Goal: Information Seeking & Learning: Learn about a topic

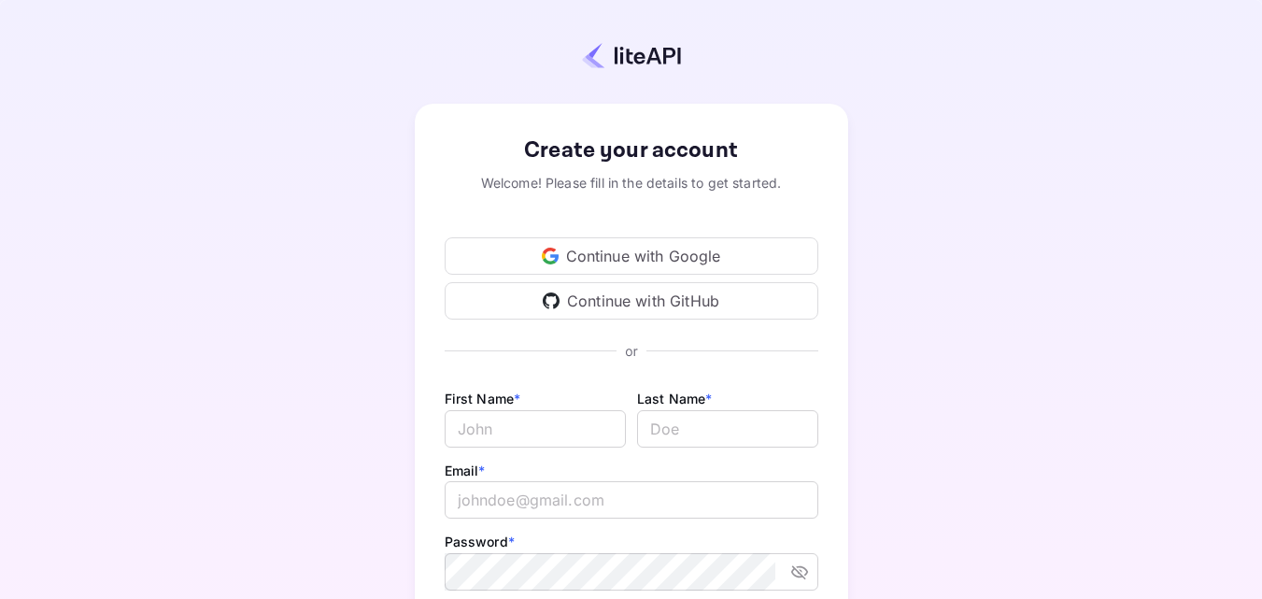
click at [604, 256] on div "Continue with Google" at bounding box center [632, 255] width 374 height 37
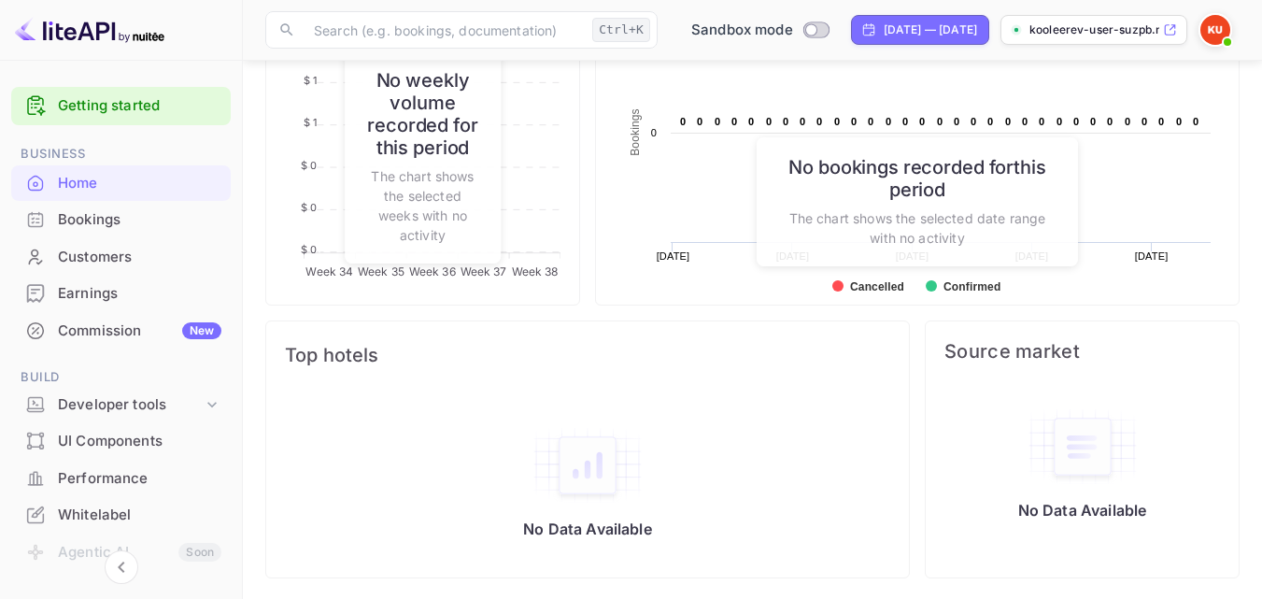
scroll to position [829, 0]
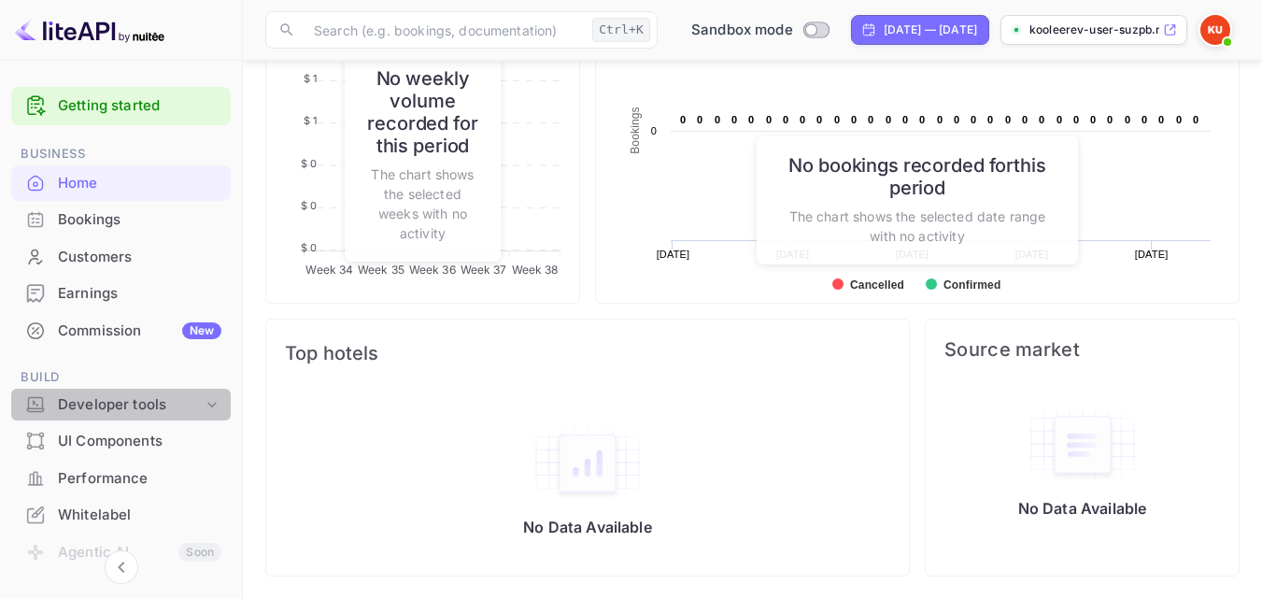
click at [207, 406] on icon at bounding box center [211, 405] width 9 height 6
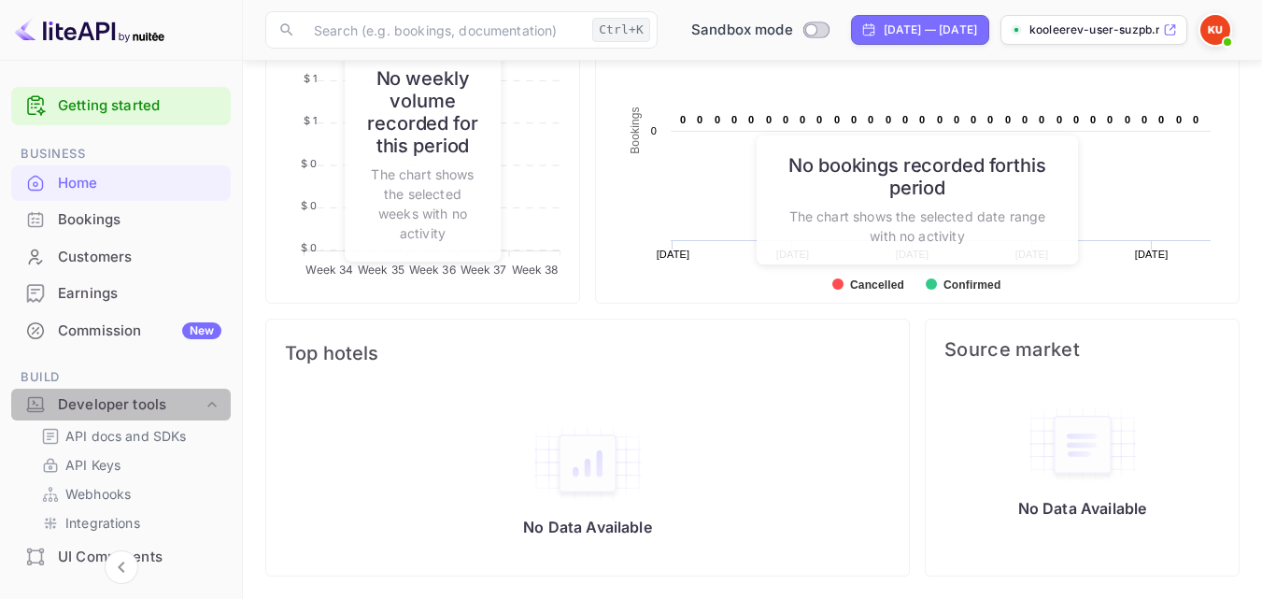
click at [208, 402] on icon at bounding box center [211, 404] width 9 height 6
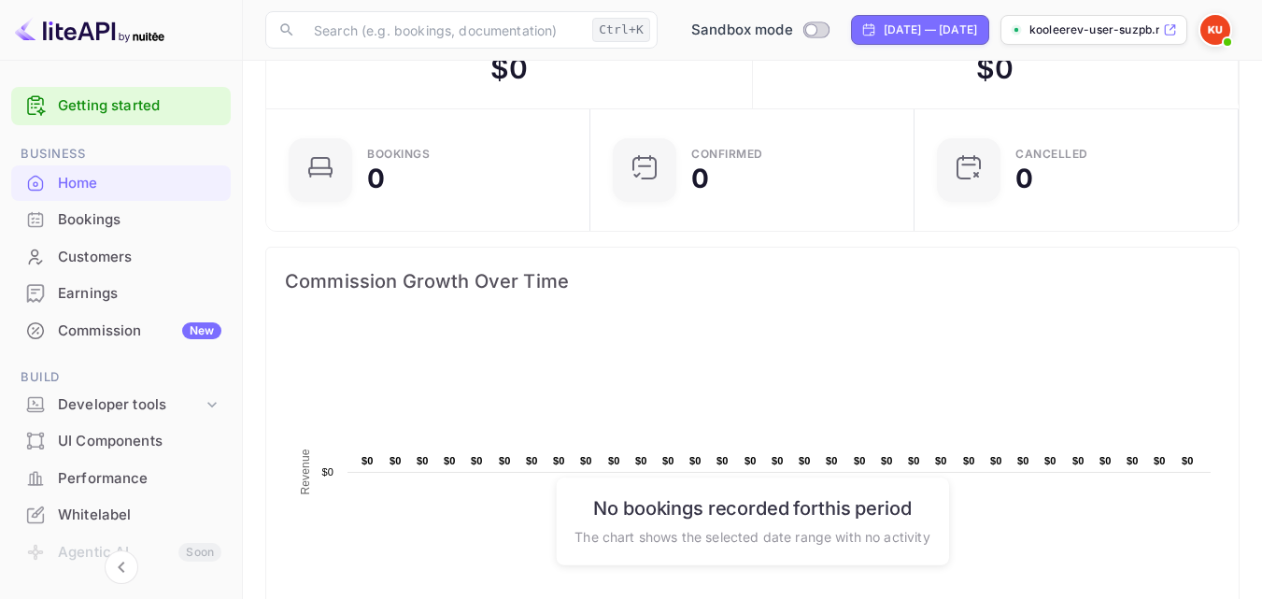
scroll to position [0, 0]
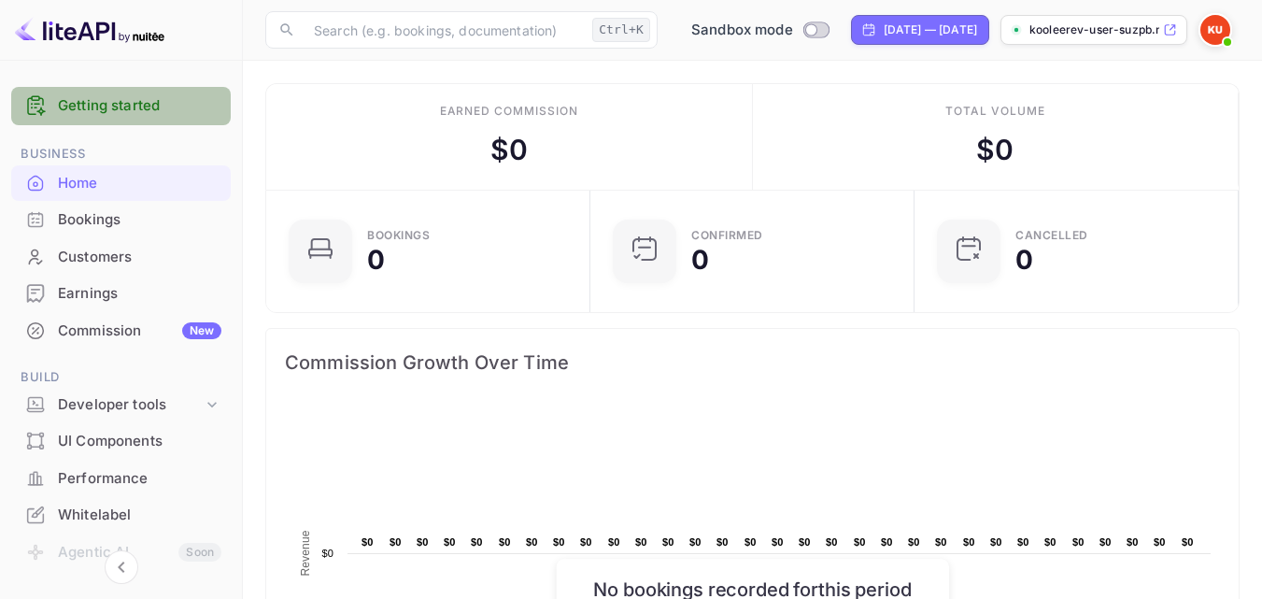
click at [178, 108] on link "Getting started" at bounding box center [140, 105] width 164 height 21
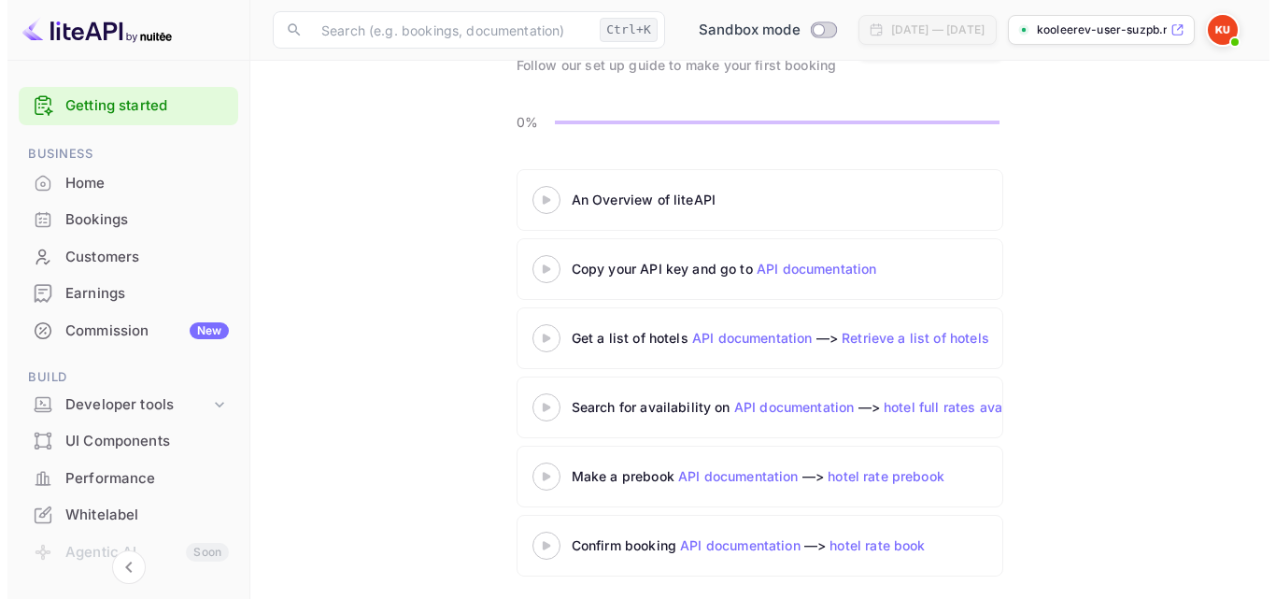
scroll to position [145, 0]
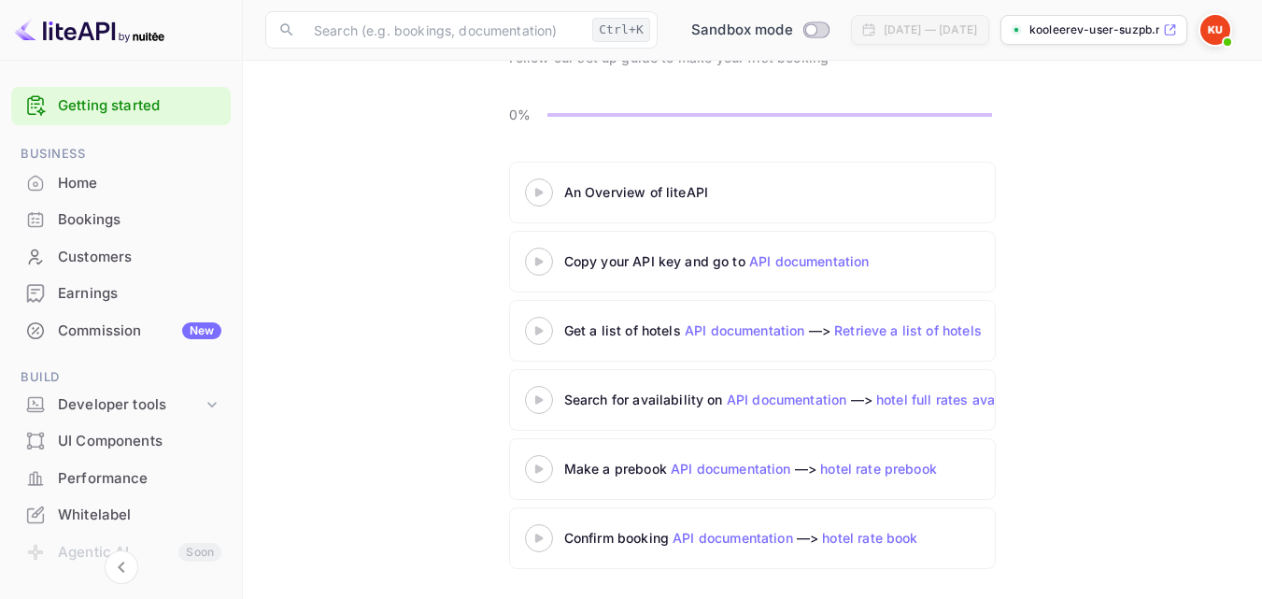
click at [532, 186] on div at bounding box center [538, 191] width 65 height 23
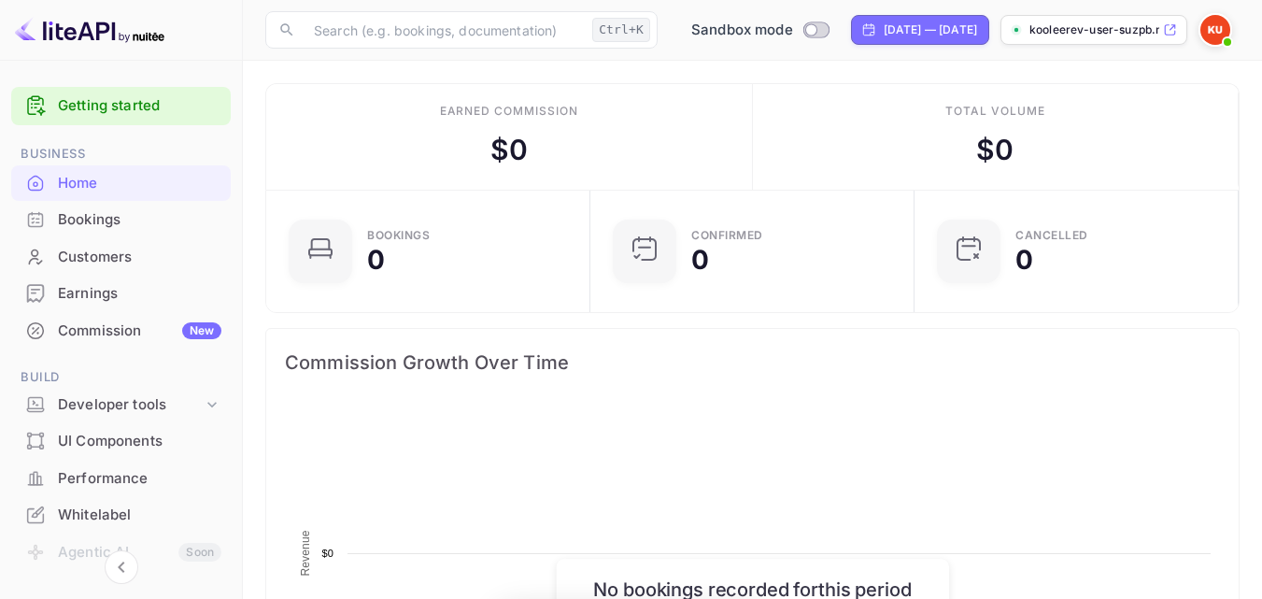
scroll to position [290, 299]
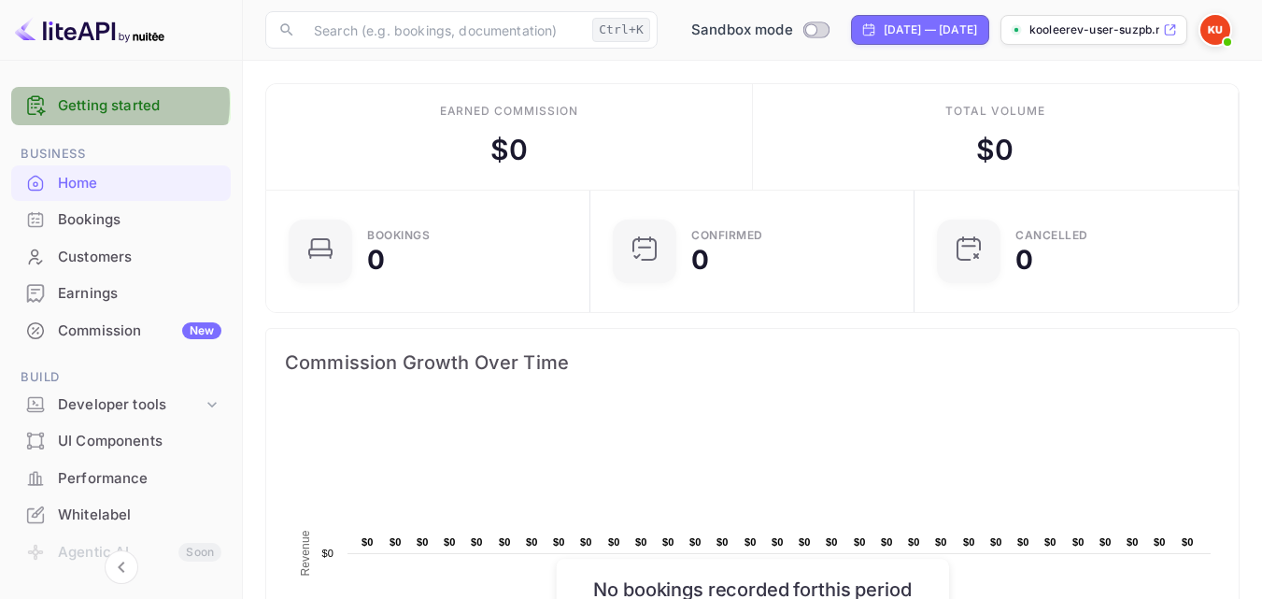
click at [107, 103] on link "Getting started" at bounding box center [140, 105] width 164 height 21
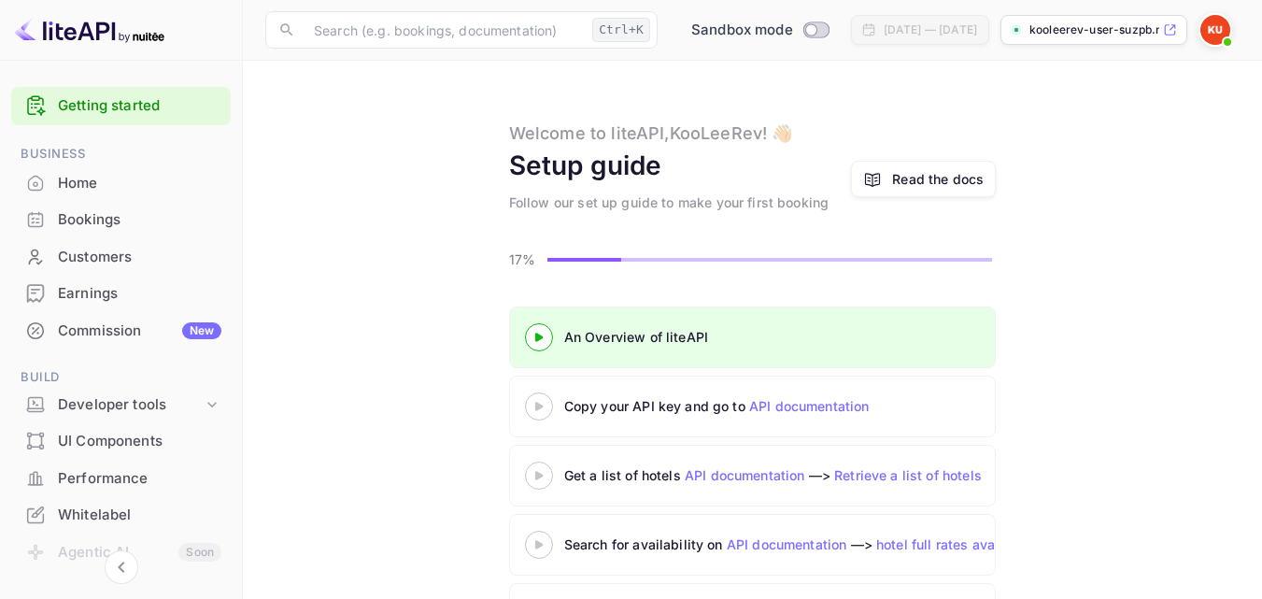
click at [538, 406] on 3 at bounding box center [538, 406] width 7 height 8
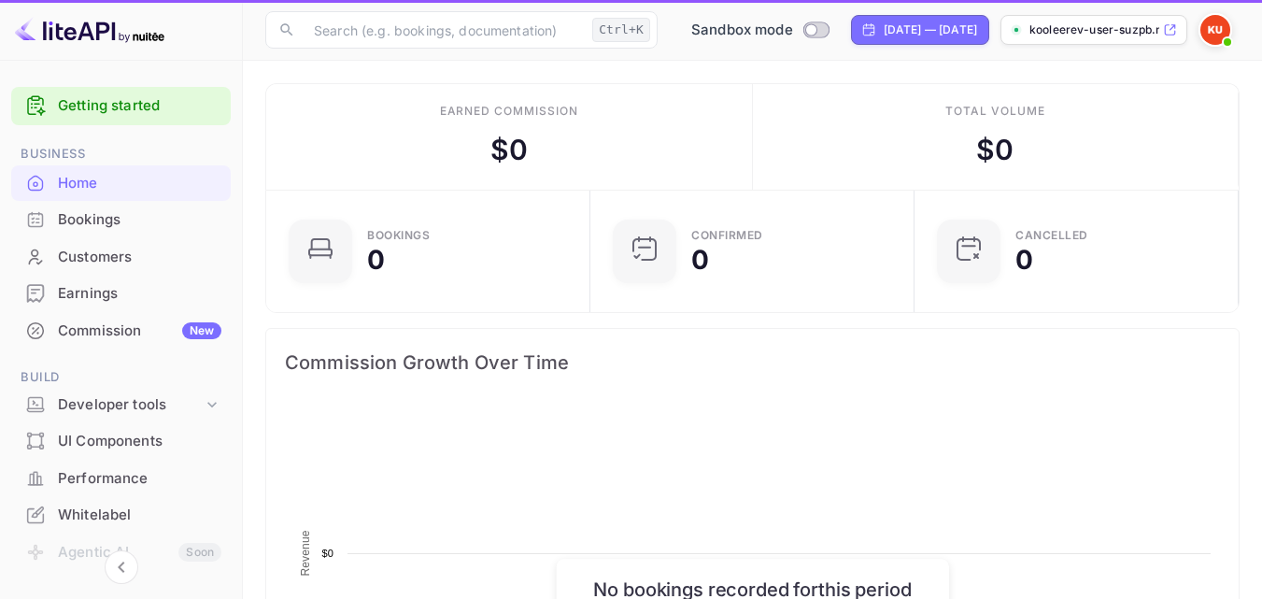
scroll to position [290, 299]
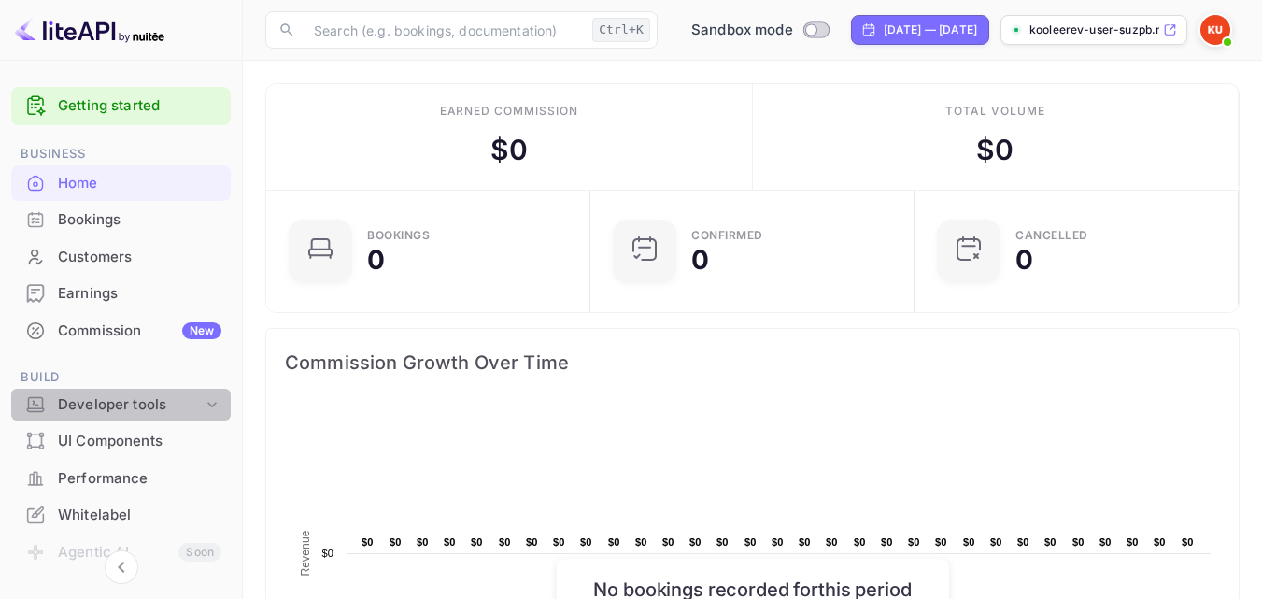
click at [207, 403] on icon at bounding box center [212, 404] width 19 height 19
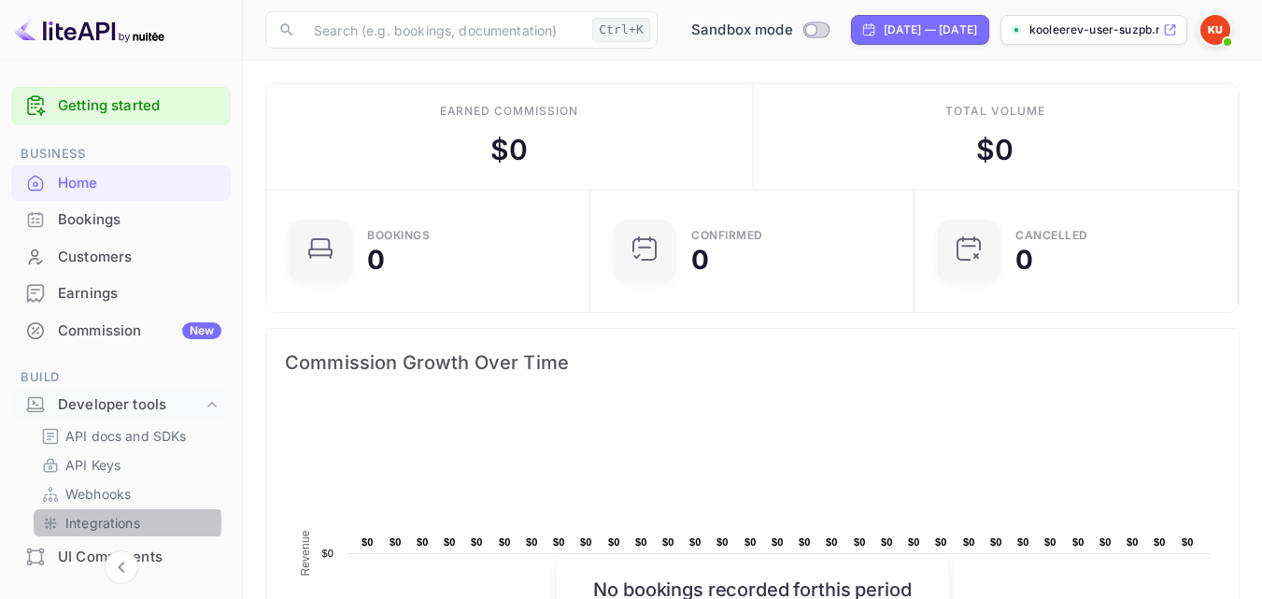
click at [105, 521] on p "Integrations" at bounding box center [102, 523] width 75 height 20
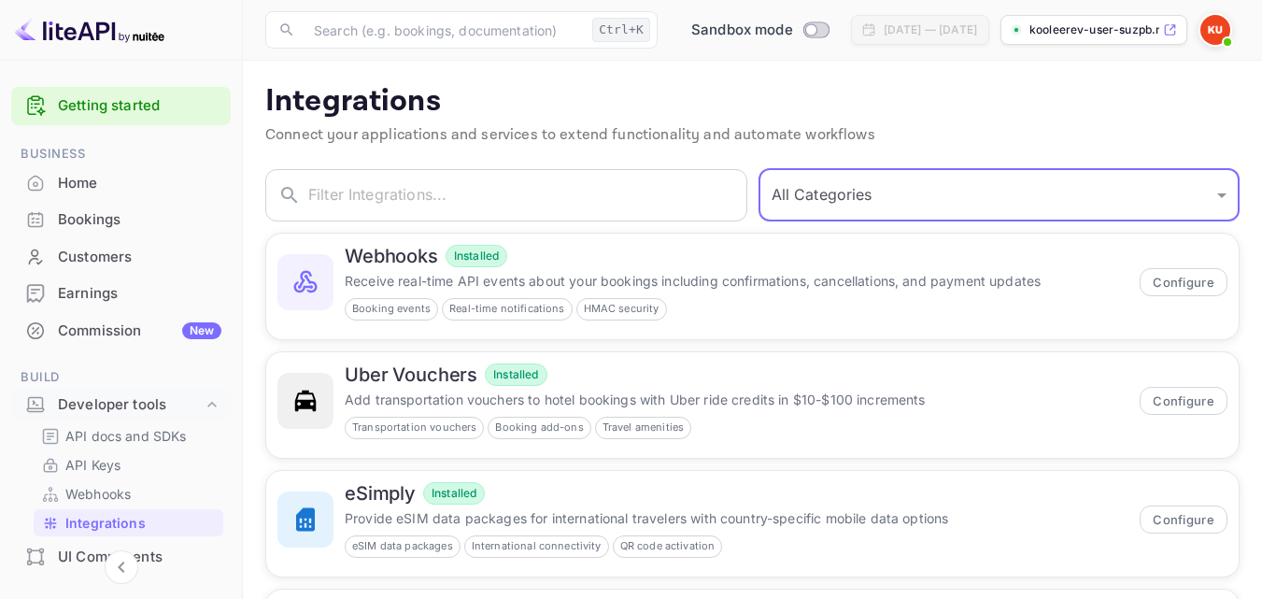
click at [1225, 193] on select "All Categories Developer Tools Travel Services Payment Systems" at bounding box center [1000, 195] width 482 height 52
click at [765, 169] on select "All Categories Developer Tools Travel Services Payment Systems" at bounding box center [1000, 195] width 482 height 52
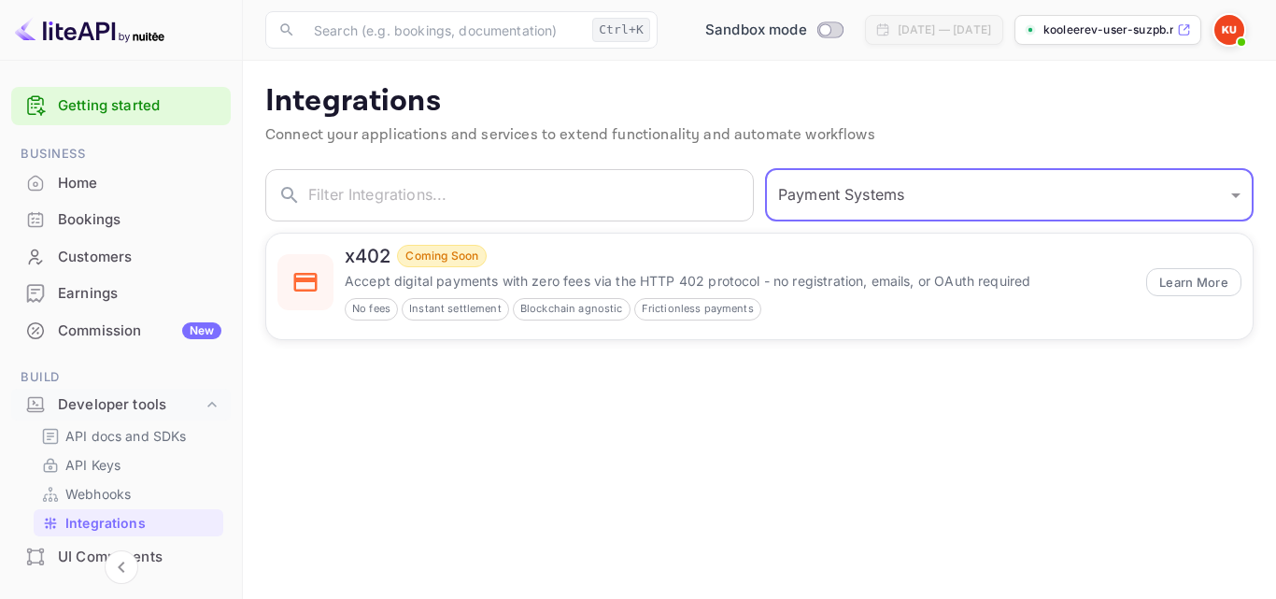
click at [1234, 200] on select "All Categories Developer Tools Travel Services Payment Systems" at bounding box center [1009, 195] width 489 height 52
select select "All Categories"
click at [765, 169] on select "All Categories Developer Tools Travel Services Payment Systems" at bounding box center [1009, 195] width 489 height 52
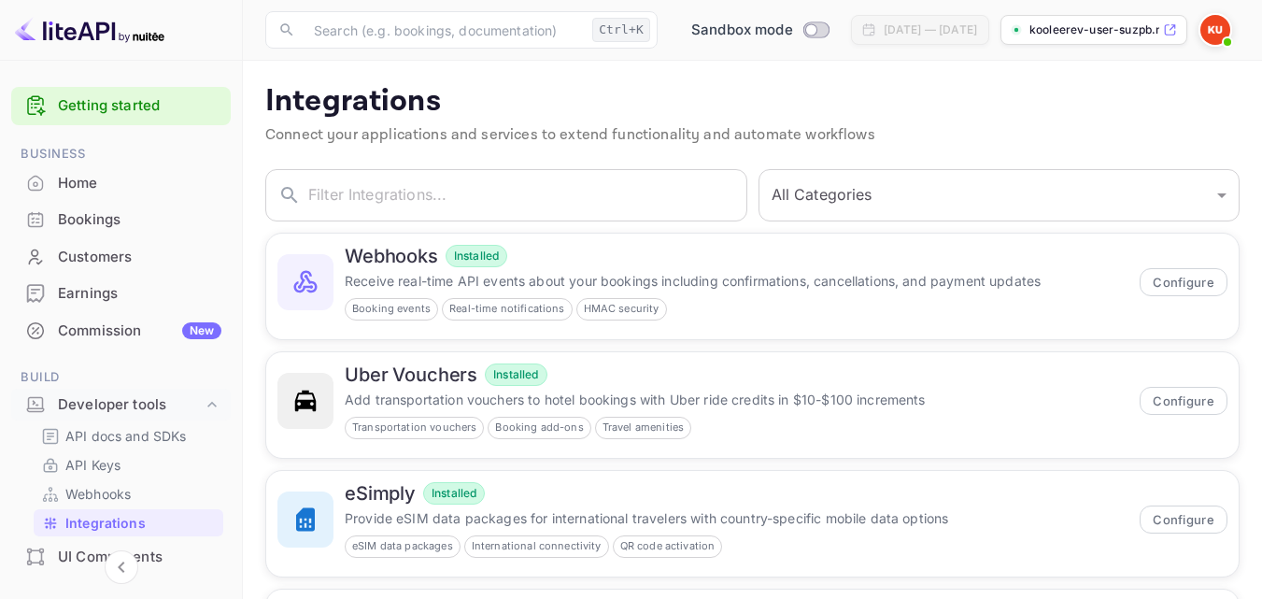
click at [237, 573] on div "Getting started Business Home Bookings Customers Earnings Commission New Build …" at bounding box center [121, 553] width 242 height 949
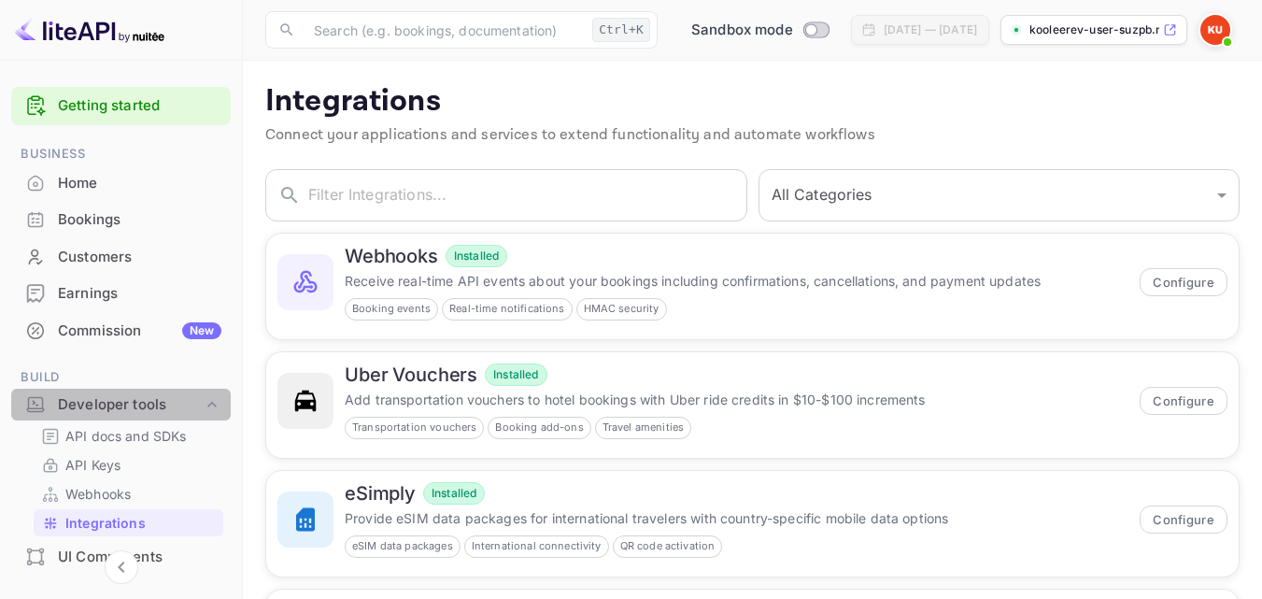
click at [205, 402] on icon at bounding box center [212, 404] width 19 height 19
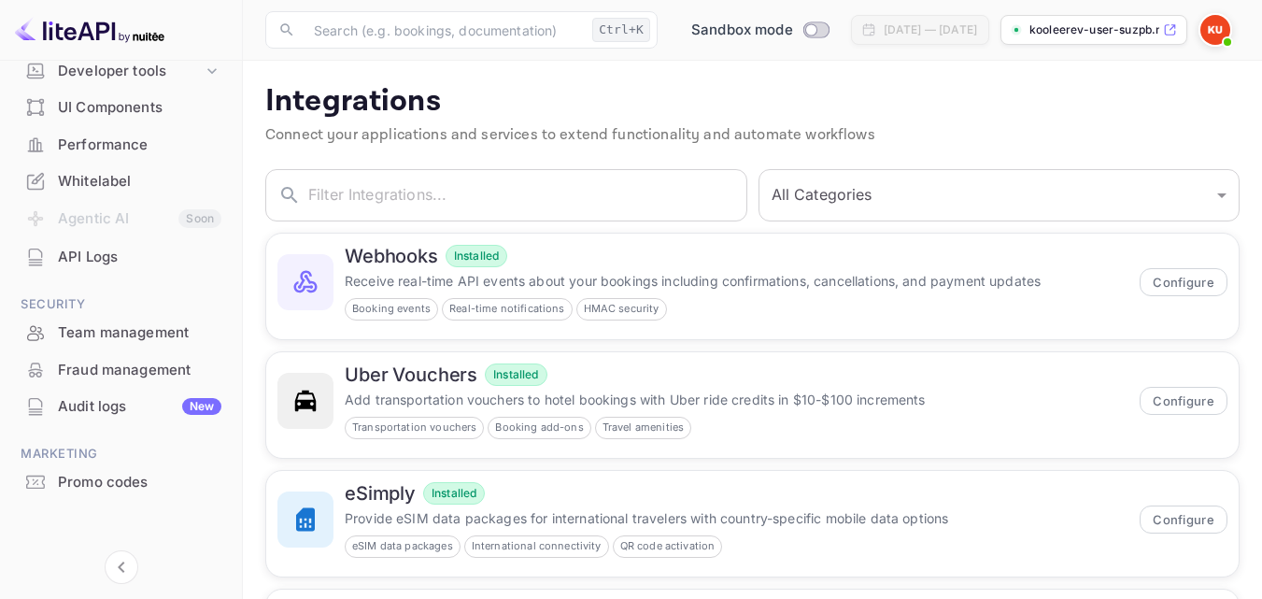
scroll to position [339, 0]
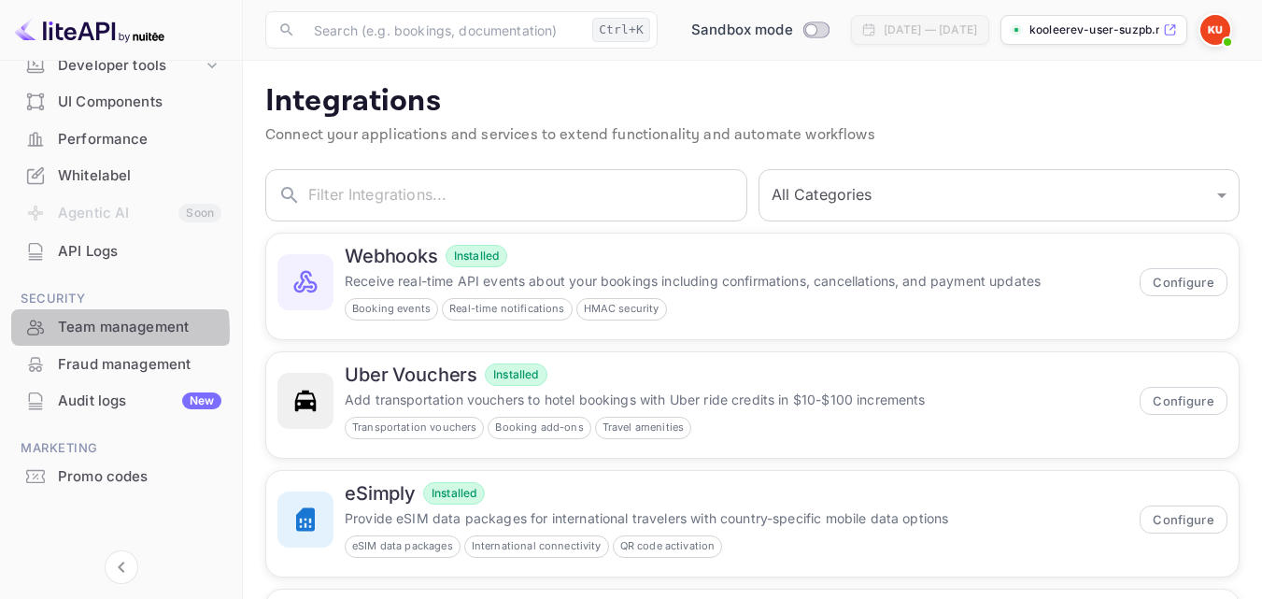
click at [82, 331] on div "Team management" at bounding box center [140, 327] width 164 height 21
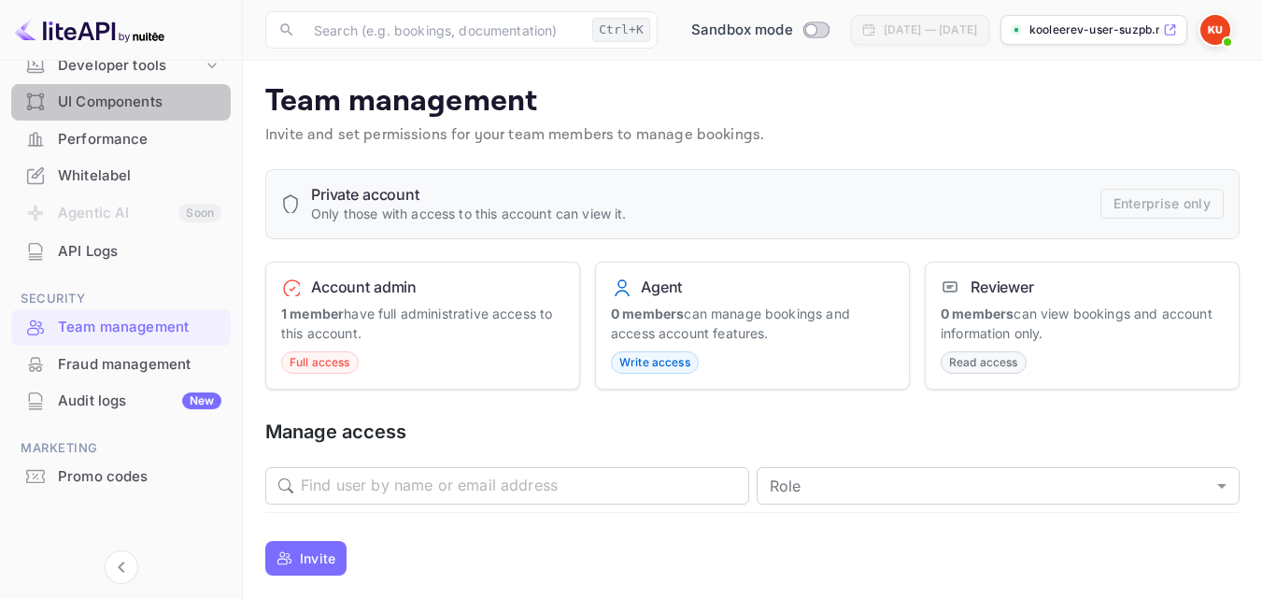
click at [132, 106] on div "UI Components" at bounding box center [140, 102] width 164 height 21
